Goal: Task Accomplishment & Management: Manage account settings

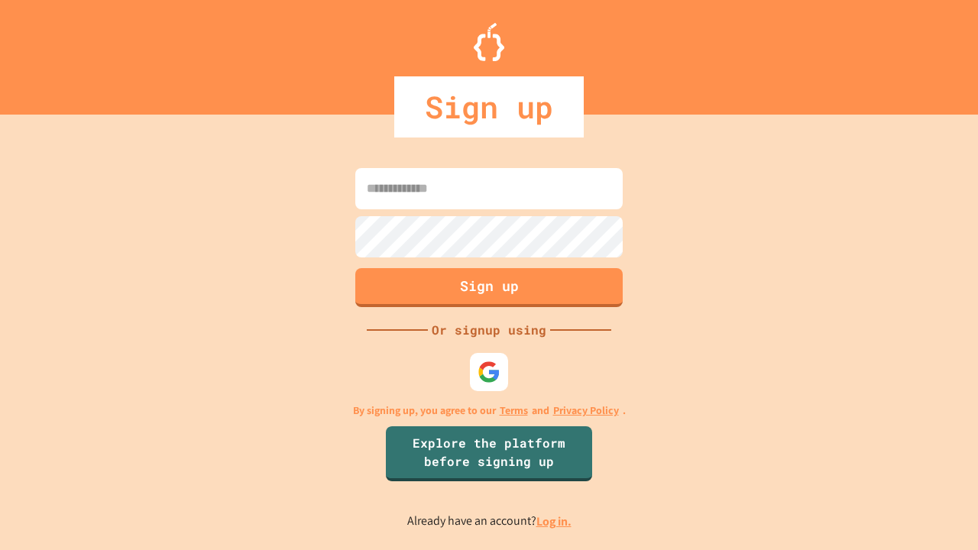
click at [555, 521] on link "Log in." at bounding box center [553, 521] width 35 height 16
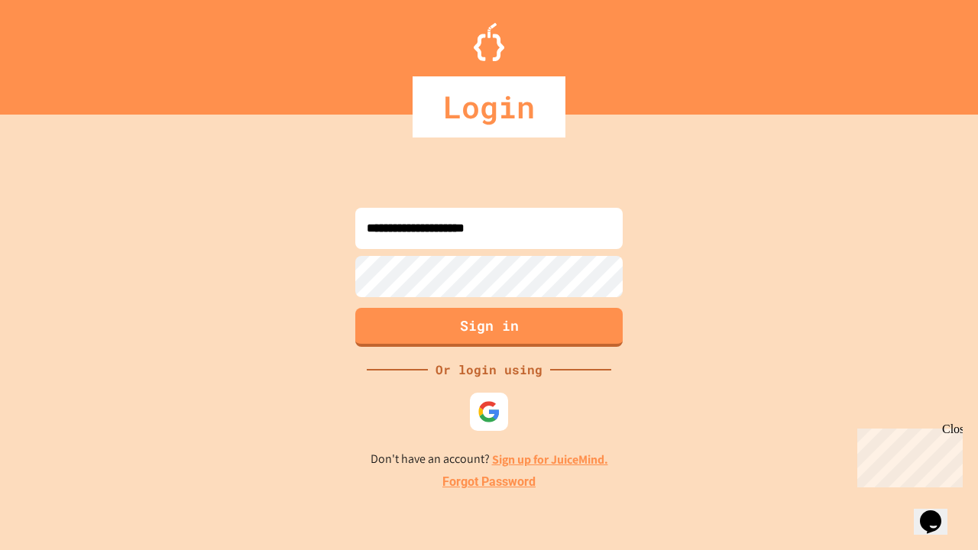
type input "**********"
